Goal: Information Seeking & Learning: Learn about a topic

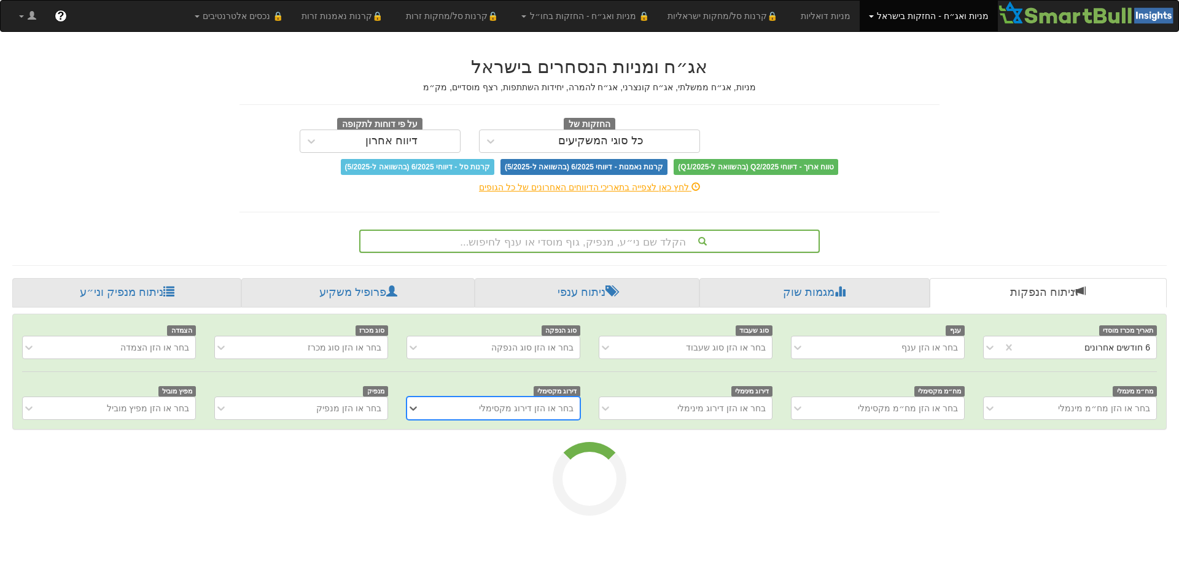
click at [649, 246] on div "הקלד שם ני״ע, מנפיק, גוף מוסדי או ענף לחיפוש..." at bounding box center [589, 241] width 458 height 21
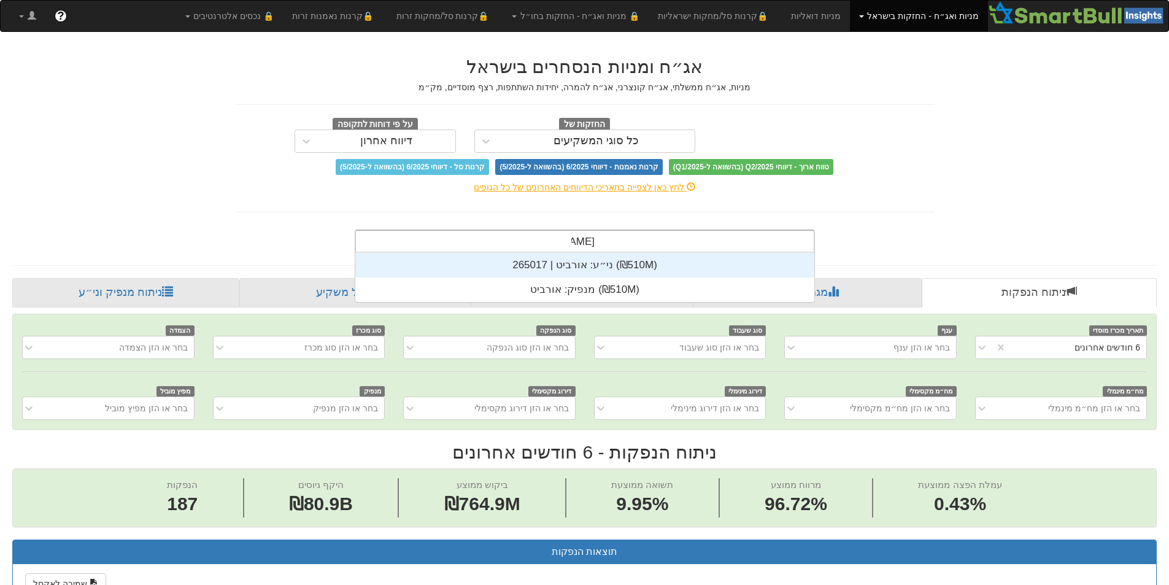
scroll to position [49, 0]
type input "אורביט"
click at [611, 265] on div "ני״ע: ‏אורביט | 265017 ‎(₪510M)‎" at bounding box center [584, 265] width 459 height 25
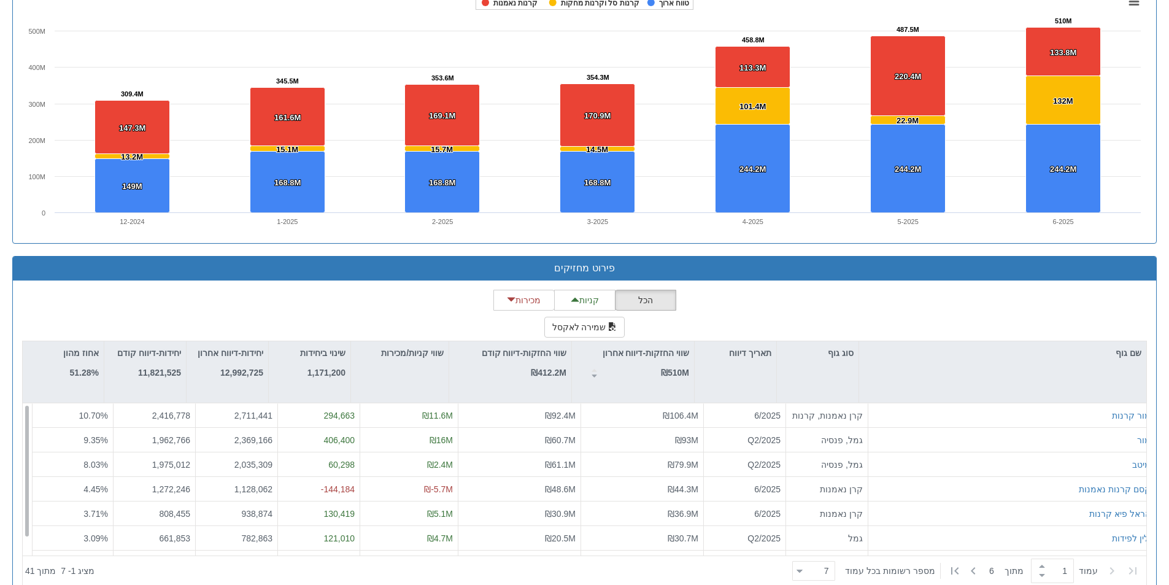
scroll to position [883, 0]
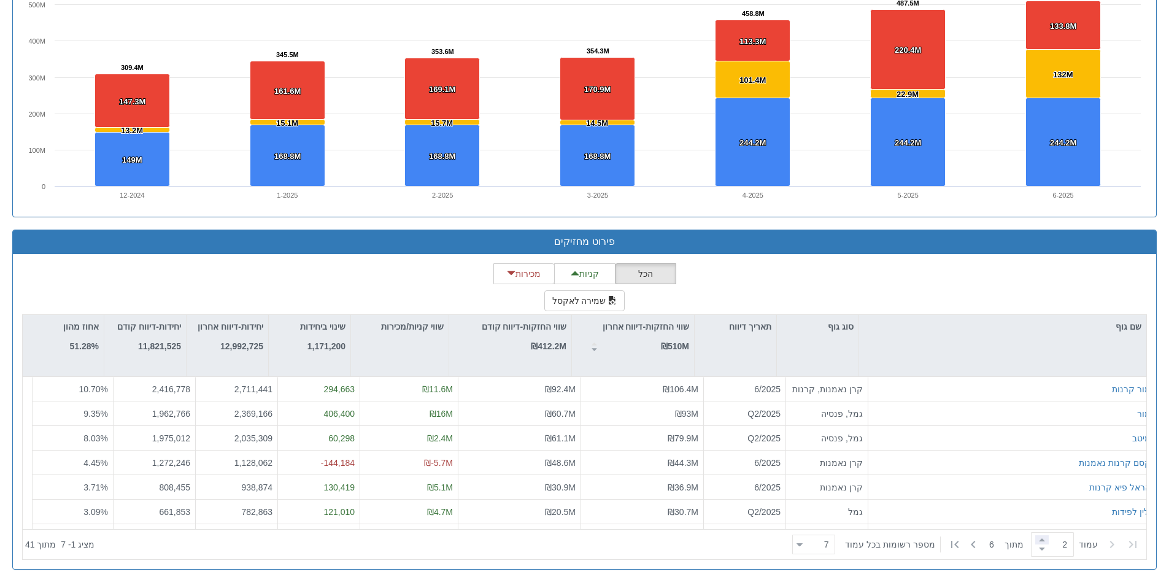
click at [1041, 540] on span at bounding box center [1043, 539] width 14 height 9
click at [1040, 551] on span at bounding box center [1043, 548] width 14 height 9
click at [1037, 538] on span at bounding box center [1043, 539] width 14 height 9
click at [1041, 549] on span at bounding box center [1043, 548] width 14 height 9
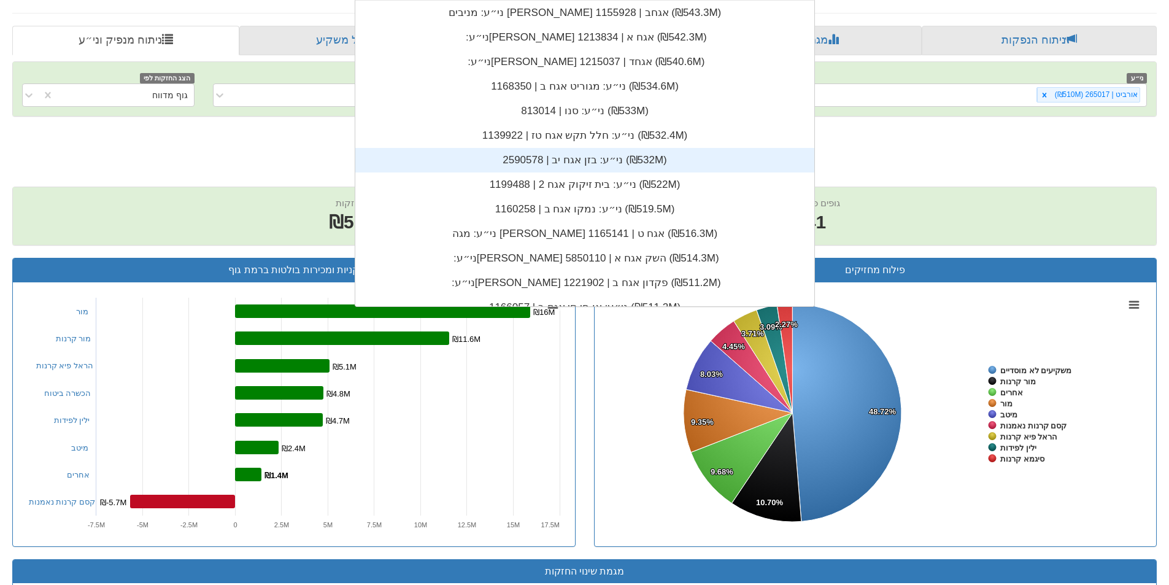
scroll to position [254, 0]
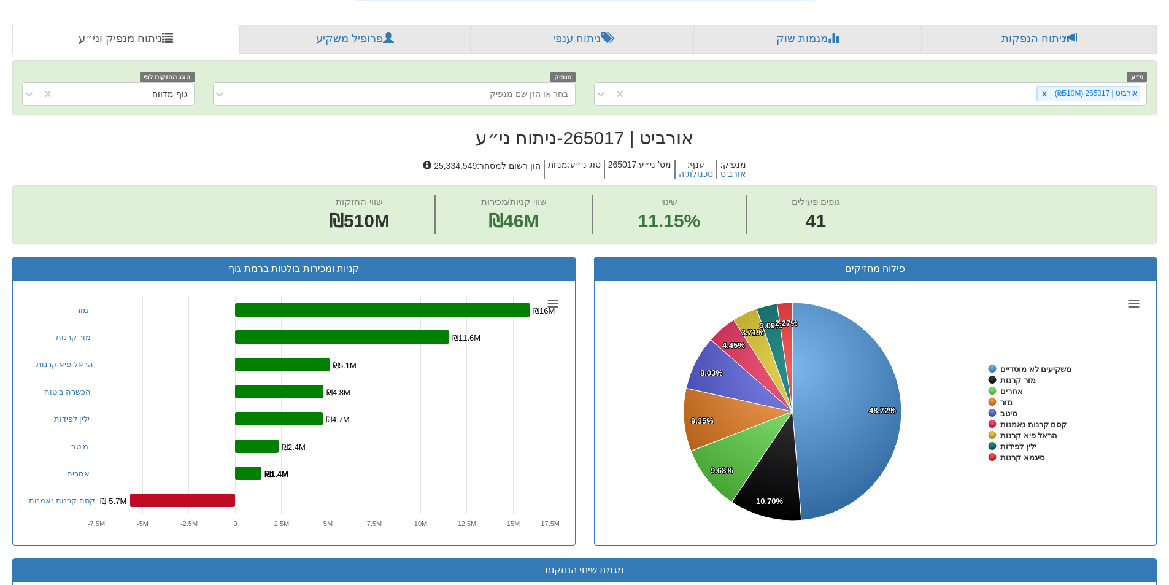
click at [554, 417] on rect at bounding box center [294, 413] width 543 height 246
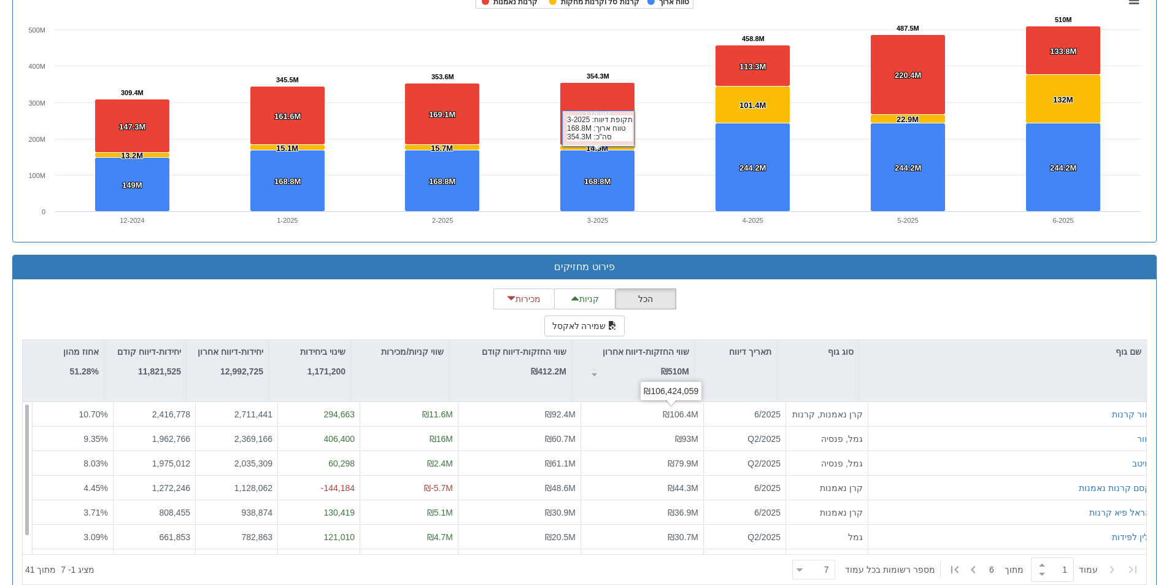
scroll to position [883, 0]
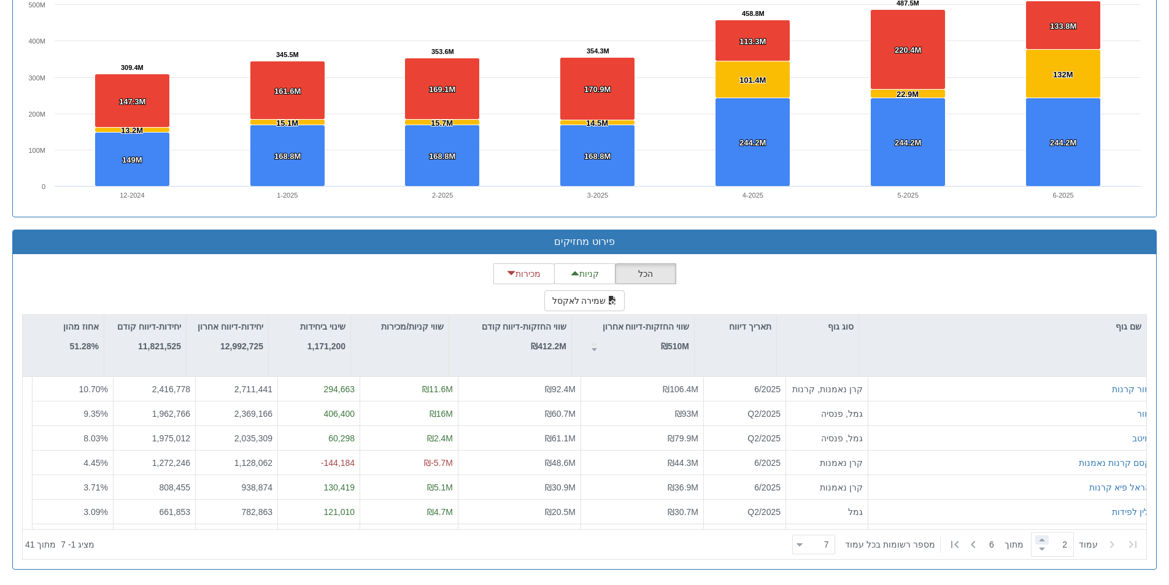
click at [1040, 542] on span at bounding box center [1043, 539] width 14 height 9
click at [1038, 550] on span at bounding box center [1043, 548] width 14 height 9
click at [1040, 541] on span at bounding box center [1043, 539] width 14 height 9
click at [1038, 550] on span at bounding box center [1043, 548] width 14 height 9
type input "1"
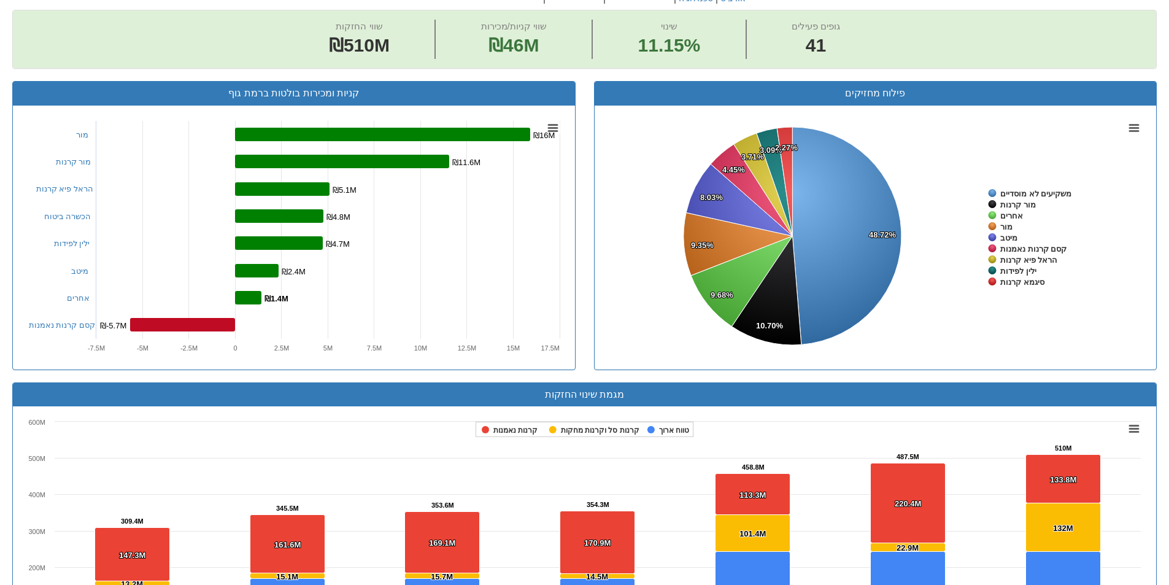
scroll to position [0, 0]
